Goal: Information Seeking & Learning: Compare options

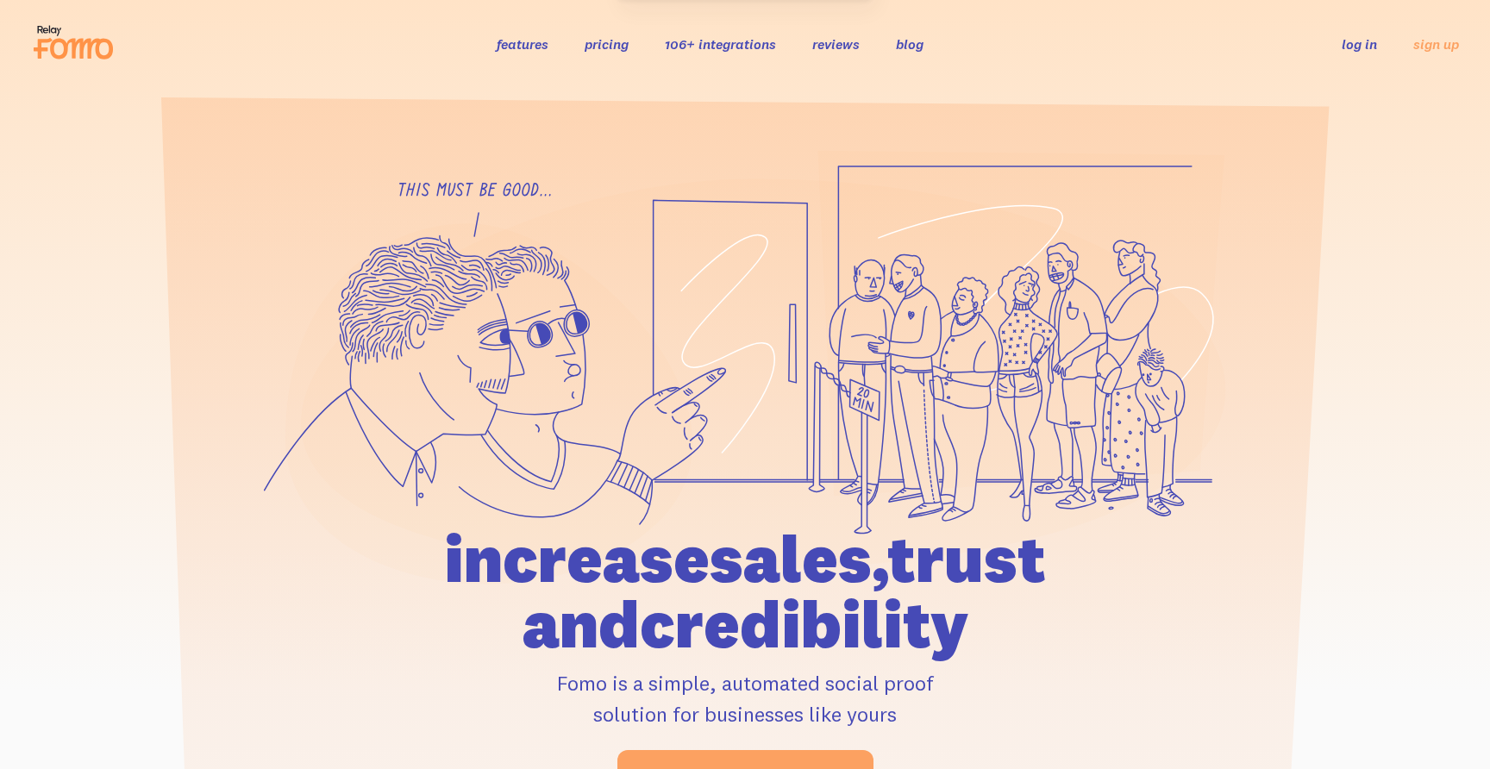
click at [610, 50] on link "pricing" at bounding box center [607, 43] width 44 height 17
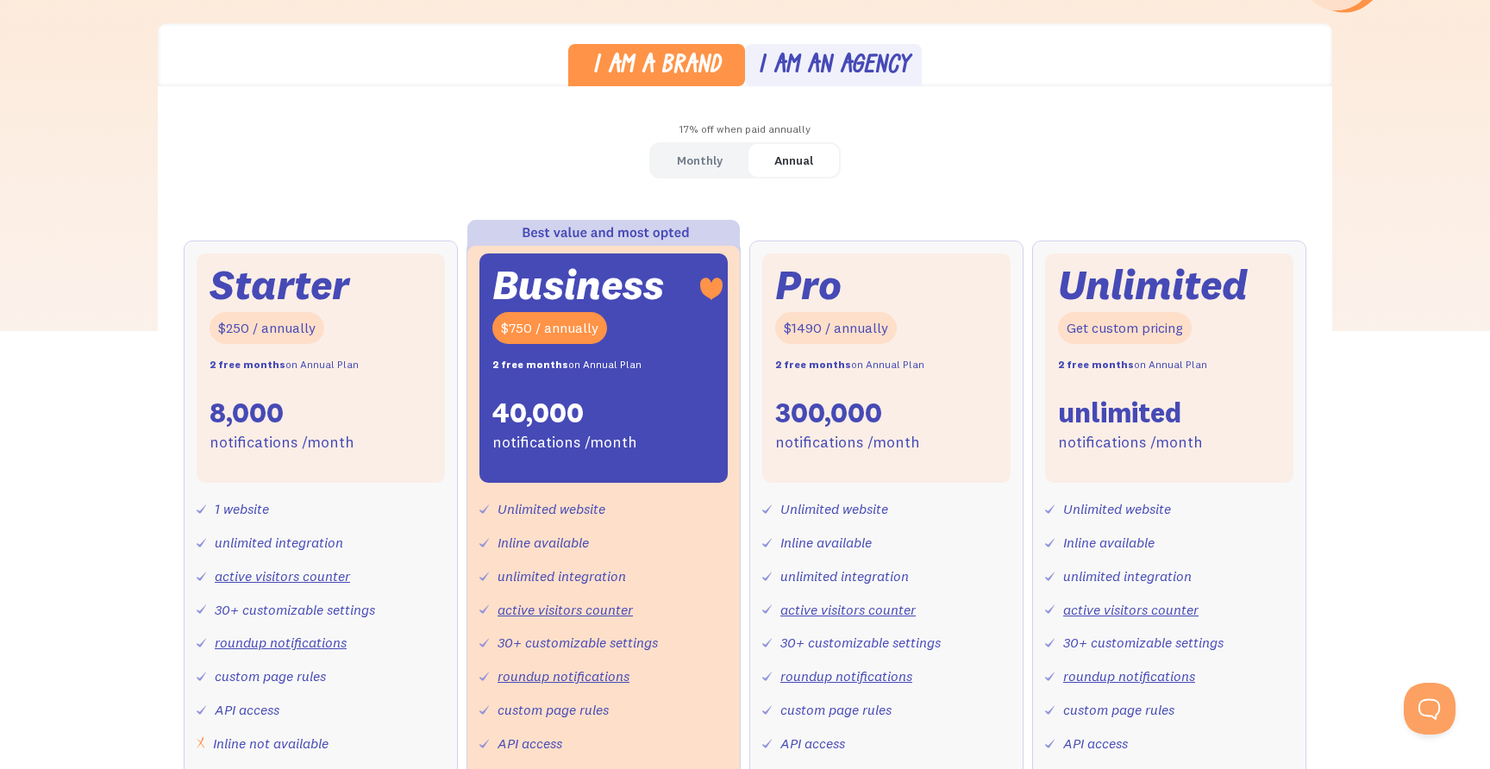
scroll to position [469, 0]
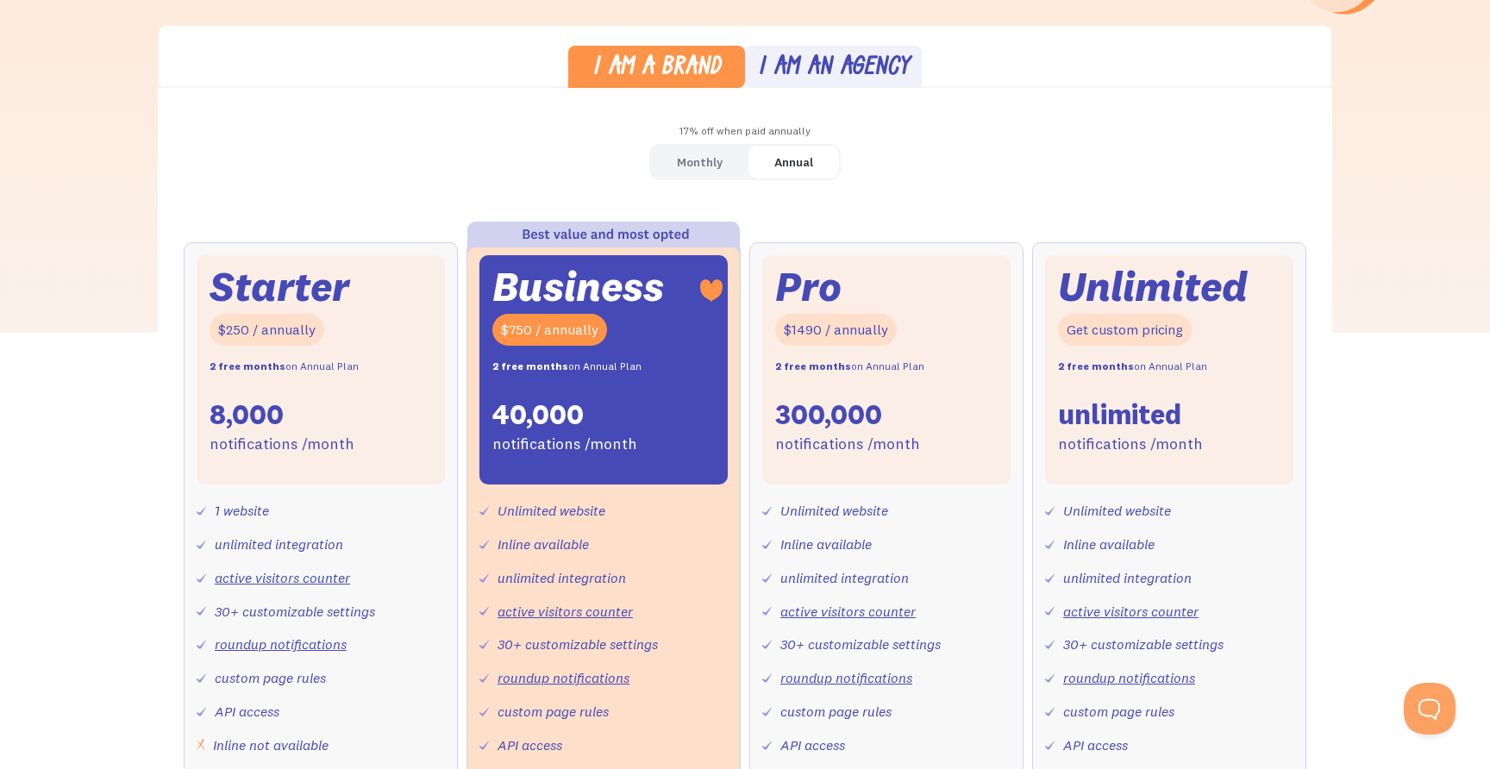
click at [806, 66] on div "I am an agency" at bounding box center [834, 68] width 152 height 25
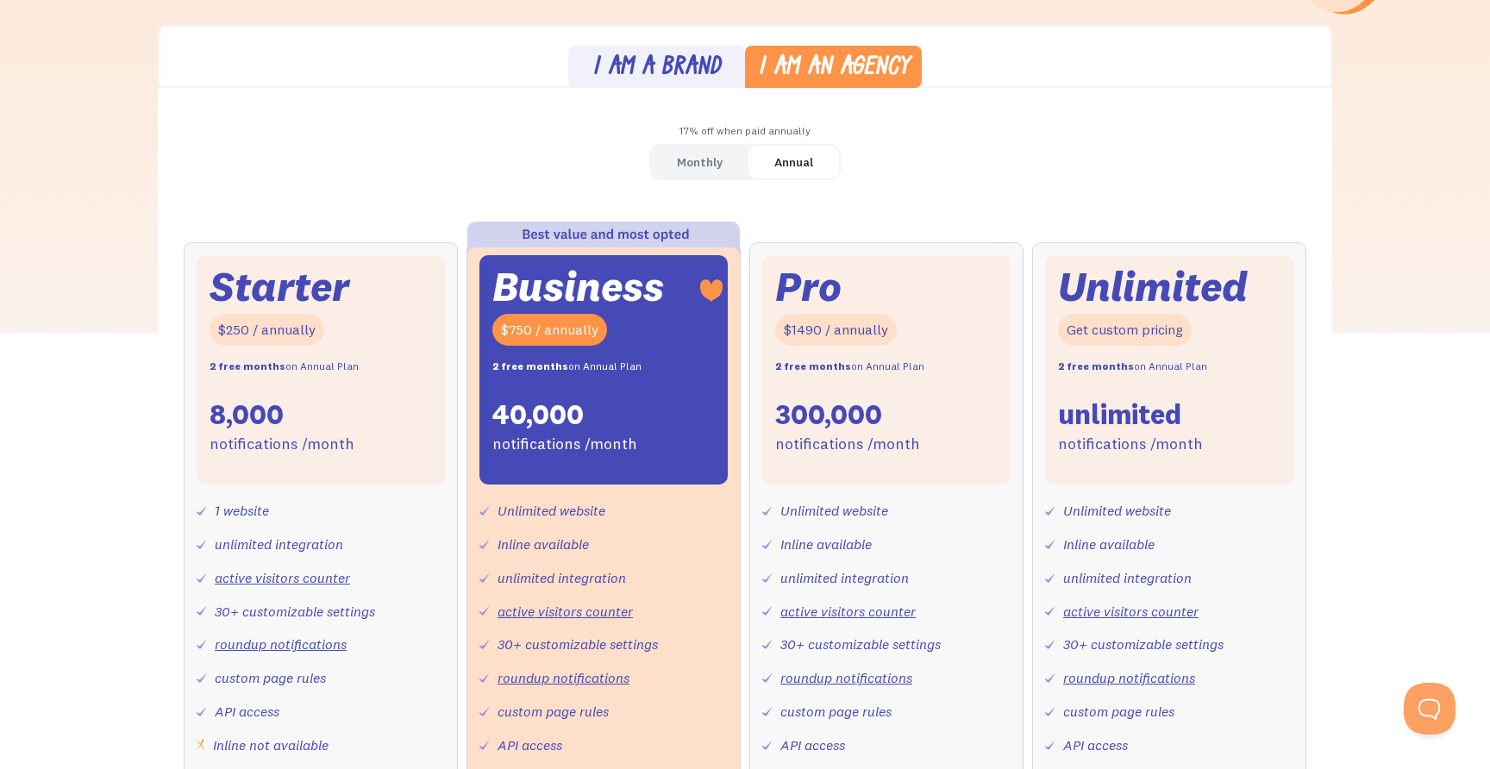
click at [667, 69] on div "I am a brand" at bounding box center [656, 68] width 128 height 25
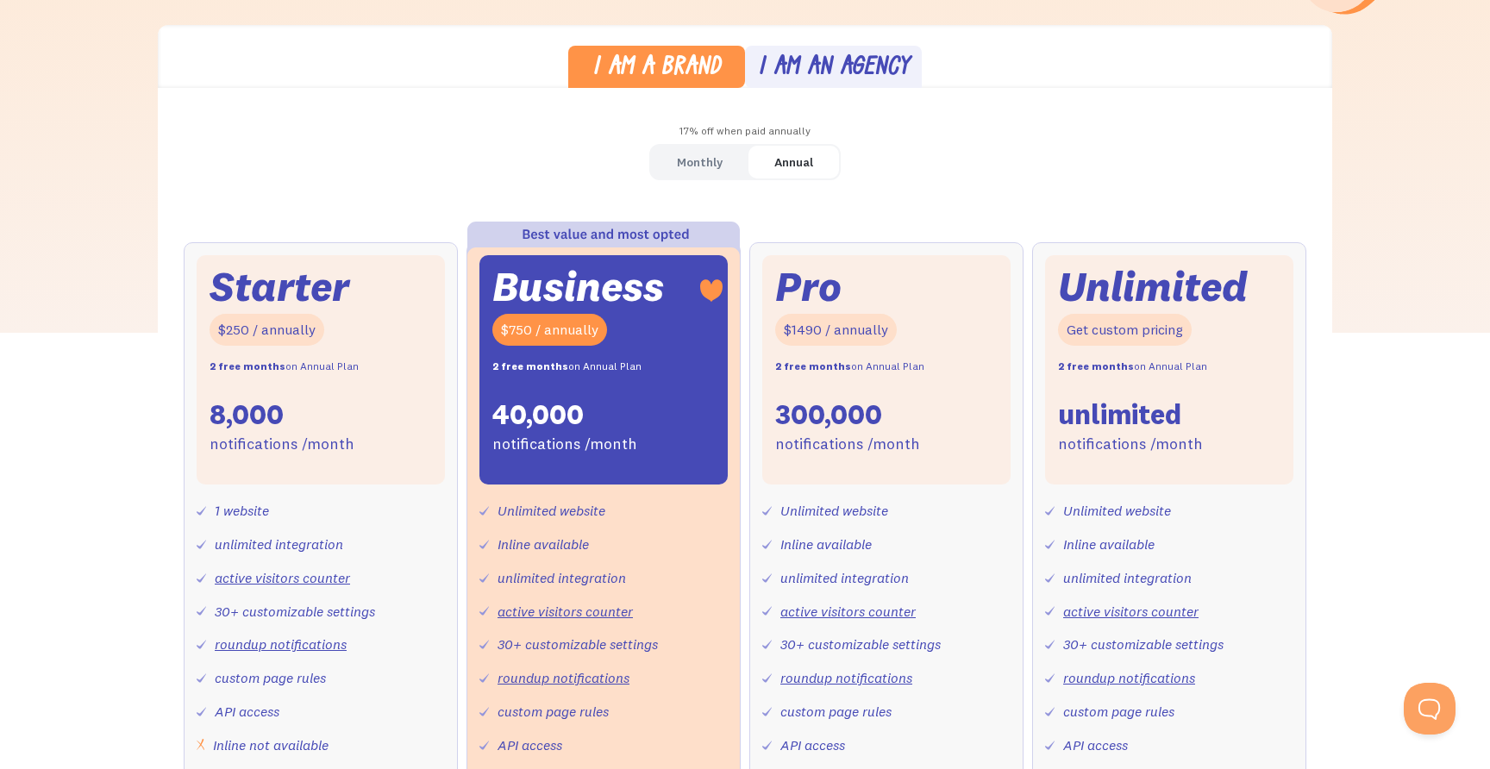
click at [685, 169] on div "Monthly" at bounding box center [700, 162] width 46 height 25
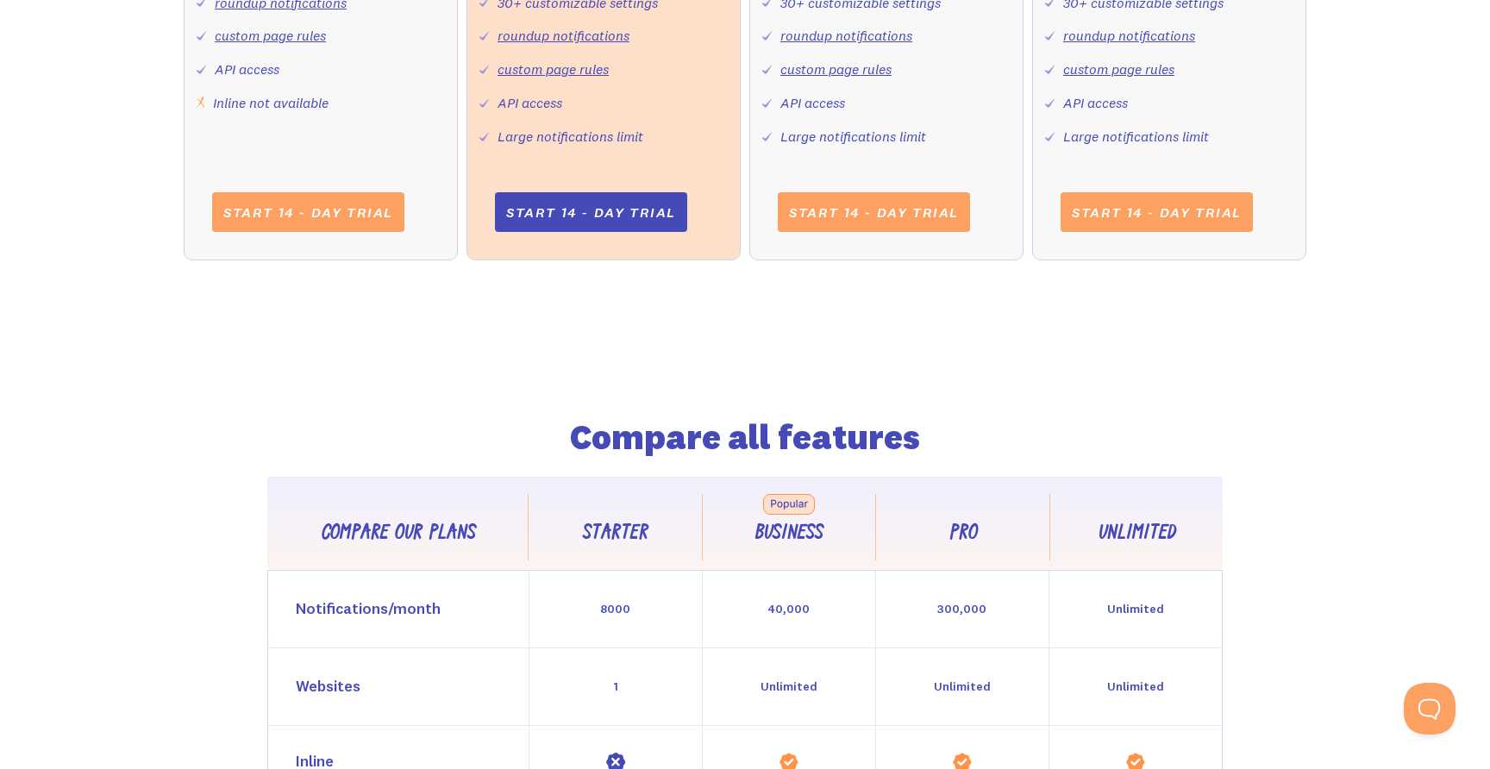
scroll to position [1378, 0]
